Goal: Information Seeking & Learning: Learn about a topic

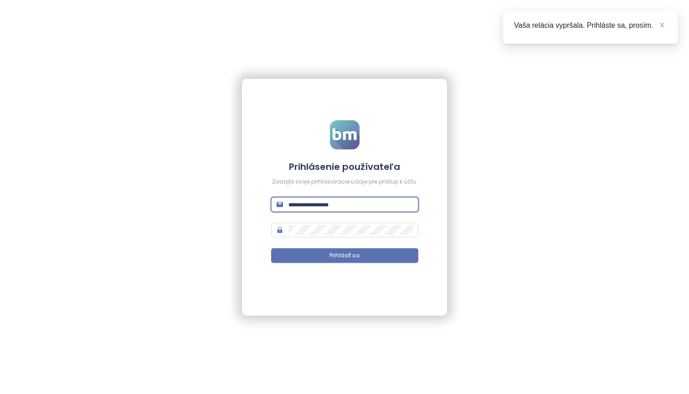
type input "**********"
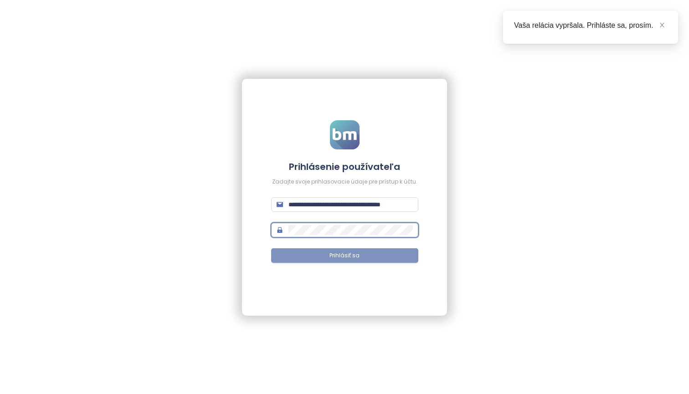
click at [386, 256] on button "Prihlásiť sa" at bounding box center [344, 255] width 147 height 15
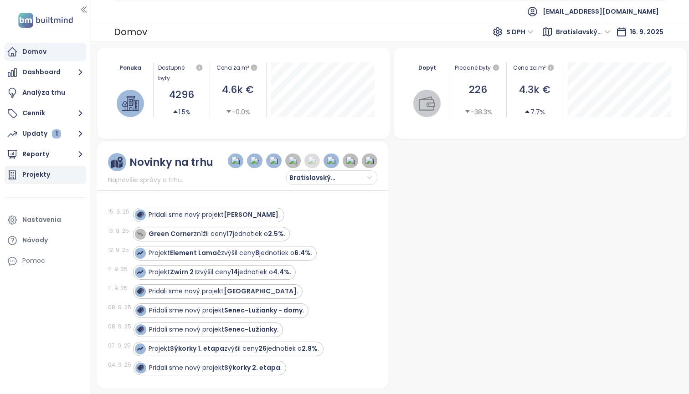
click at [30, 172] on div "Projekty" at bounding box center [36, 174] width 28 height 11
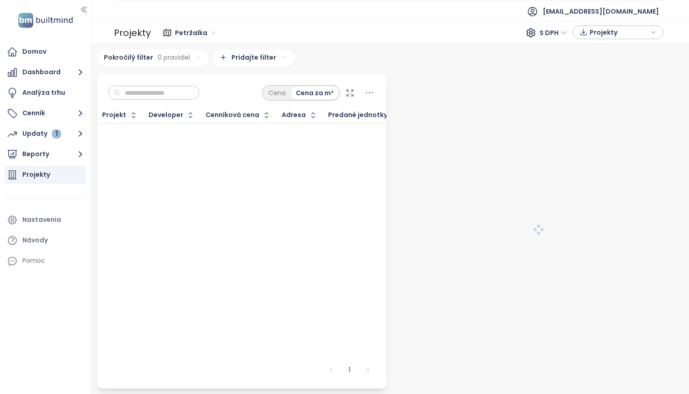
click at [139, 92] on input "text" at bounding box center [157, 93] width 74 height 14
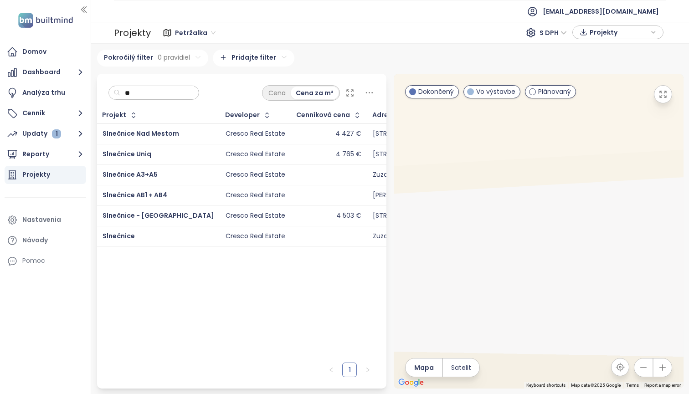
type input "*"
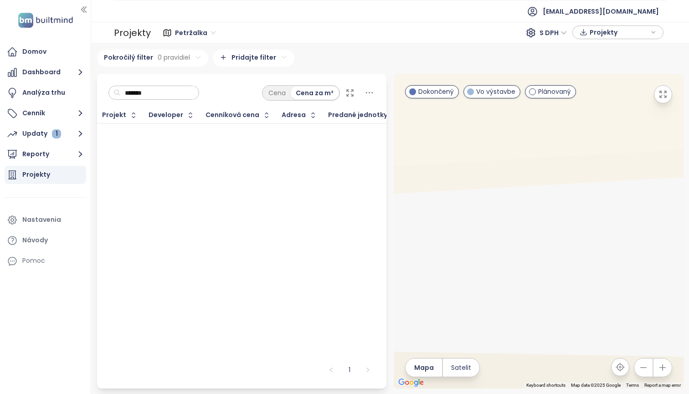
type input "*******"
click at [640, 30] on span "Projekty" at bounding box center [619, 33] width 59 height 14
click at [269, 235] on div "Projekt Developer Cenníková cena Adresa Predané jednotky Začiatok výstavby Zači…" at bounding box center [242, 233] width 290 height 251
click at [264, 99] on div "Cena" at bounding box center [277, 93] width 27 height 13
click at [291, 99] on div "Cena za m²" at bounding box center [314, 93] width 47 height 13
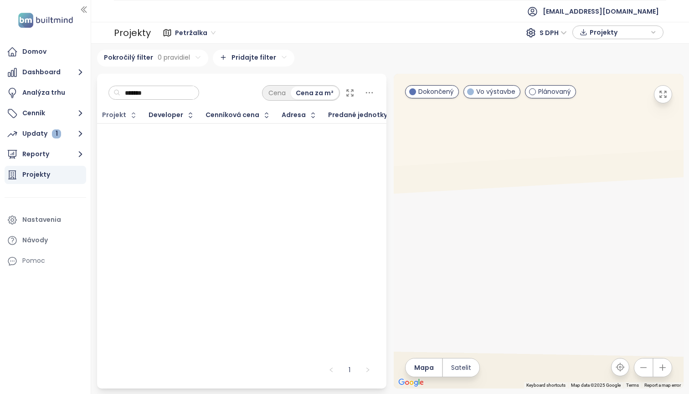
click at [114, 118] on div "Projekt" at bounding box center [114, 115] width 24 height 6
click at [133, 120] on icon "button" at bounding box center [133, 115] width 9 height 9
click at [132, 121] on icon "button" at bounding box center [132, 115] width 7 height 11
click at [37, 158] on button "Reporty" at bounding box center [46, 154] width 82 height 18
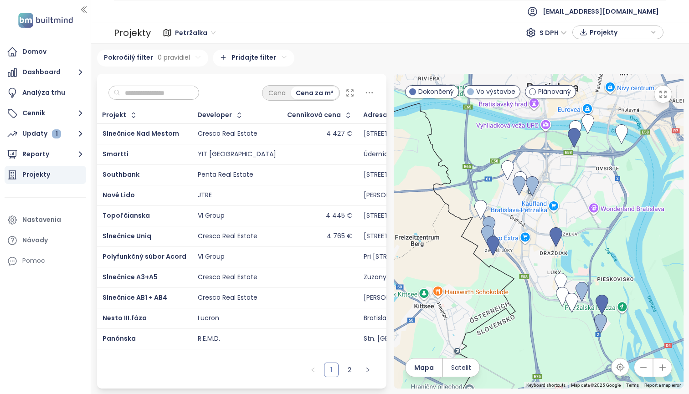
click at [124, 91] on input "text" at bounding box center [157, 93] width 74 height 14
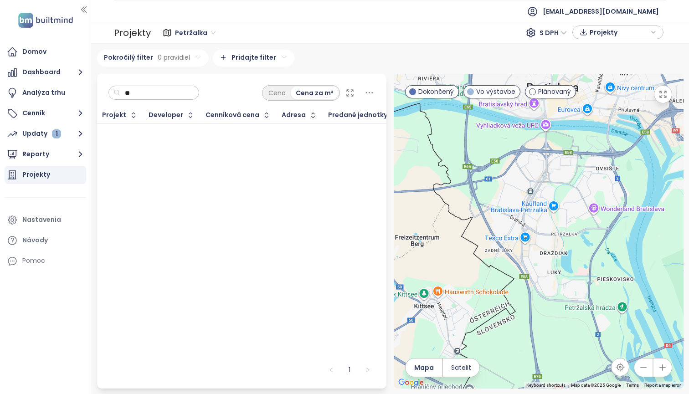
type input "*"
type input "****"
